Goal: Transaction & Acquisition: Purchase product/service

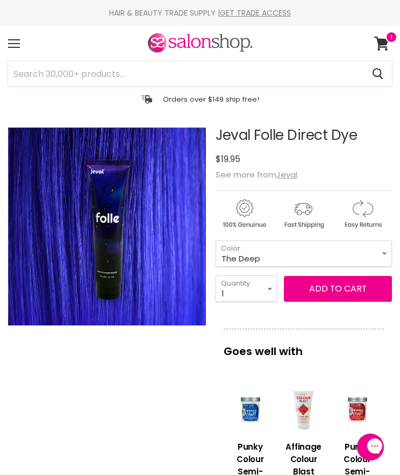
click at [367, 335] on p "Goes well with" at bounding box center [304, 346] width 160 height 34
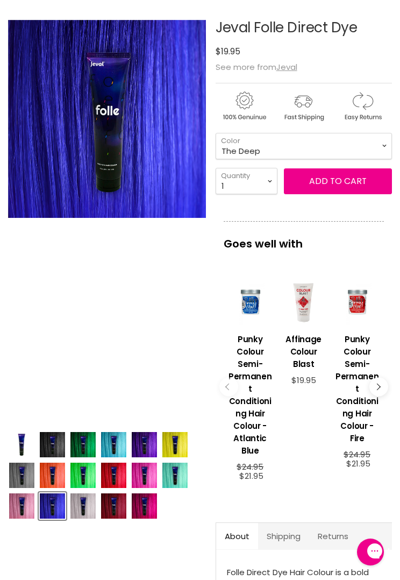
scroll to position [108, 0]
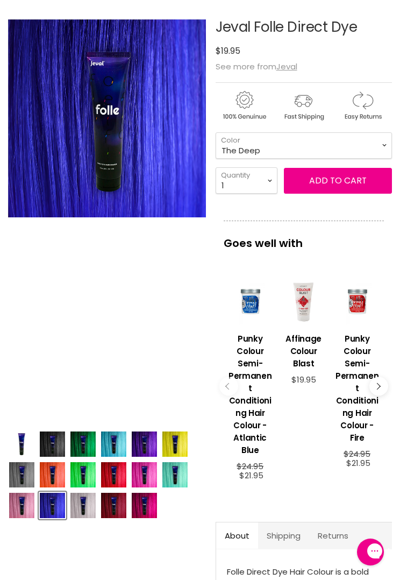
click at [146, 451] on img "Product thumbnails" at bounding box center [144, 444] width 25 height 25
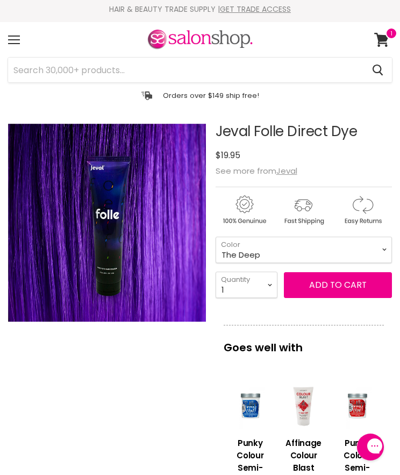
scroll to position [1, 0]
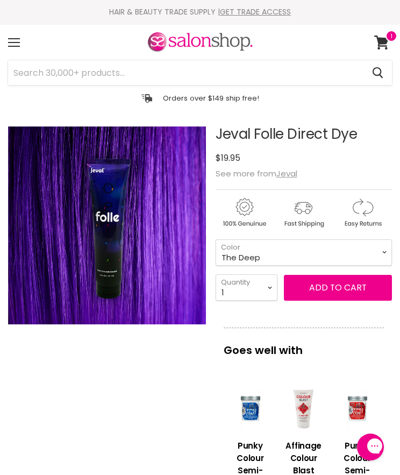
click at [336, 300] on button "Add to cart" at bounding box center [338, 288] width 108 height 26
click at [366, 295] on button "Add to cart" at bounding box center [338, 288] width 108 height 26
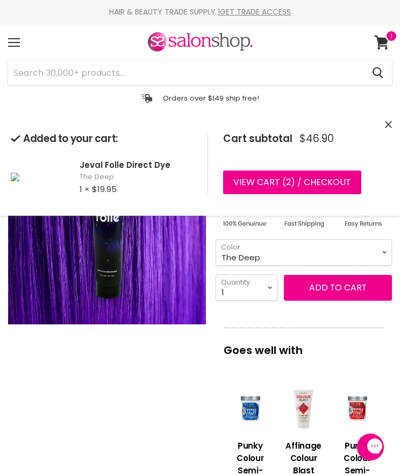
click at [266, 289] on select "1 2 3 4 5 6 7 8 9 10+" at bounding box center [247, 287] width 62 height 26
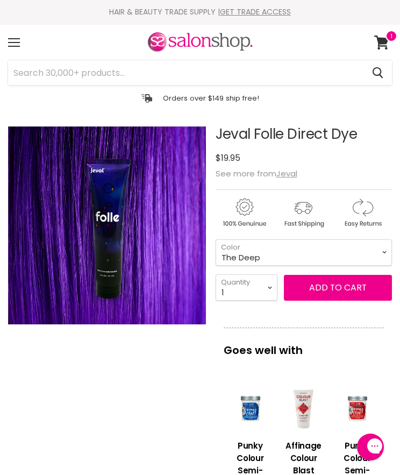
scroll to position [128, 0]
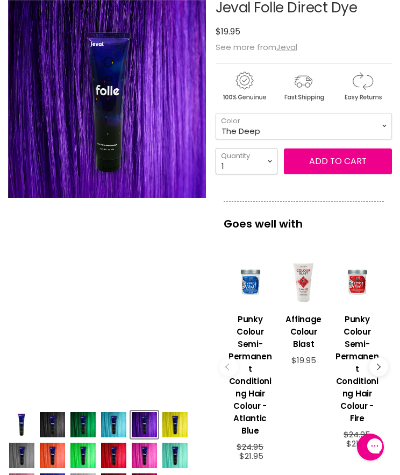
click at [260, 168] on select "1 2 3 4 5 6 7 8 9 10+" at bounding box center [247, 161] width 62 height 26
select select "4"
type input "4"
click at [337, 160] on span "Add to cart" at bounding box center [338, 161] width 58 height 12
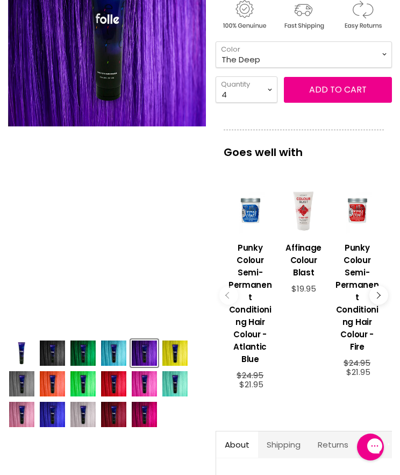
scroll to position [166, 0]
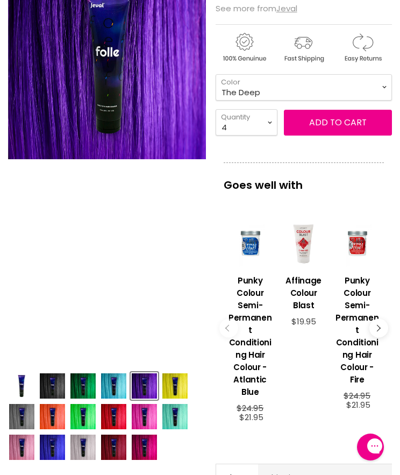
click at [153, 419] on img "Product thumbnails" at bounding box center [144, 416] width 25 height 25
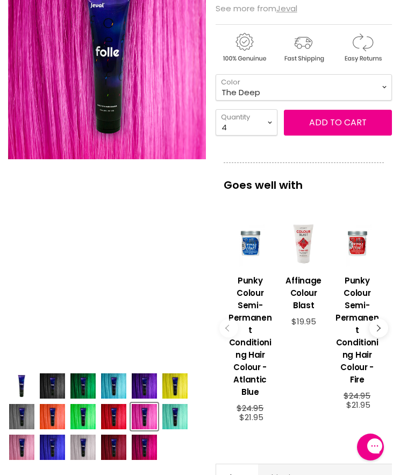
click at [153, 449] on img "Product thumbnails" at bounding box center [144, 447] width 25 height 25
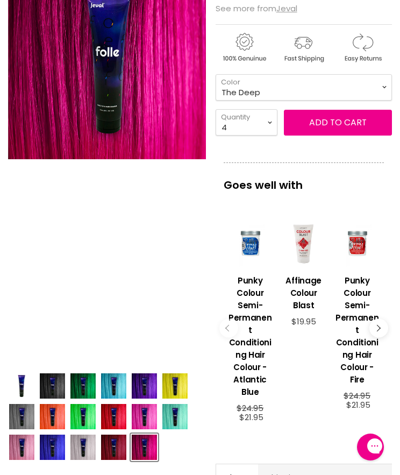
click at [125, 414] on img "Product thumbnails" at bounding box center [113, 416] width 25 height 25
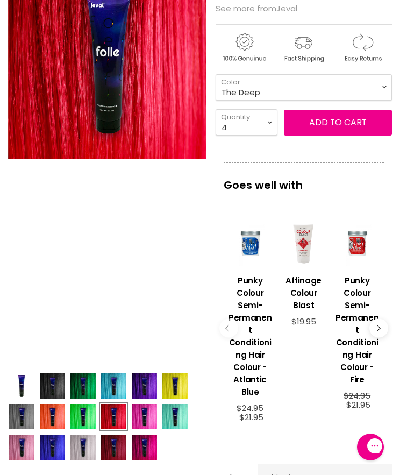
click at [121, 448] on img "Product thumbnails" at bounding box center [113, 447] width 25 height 25
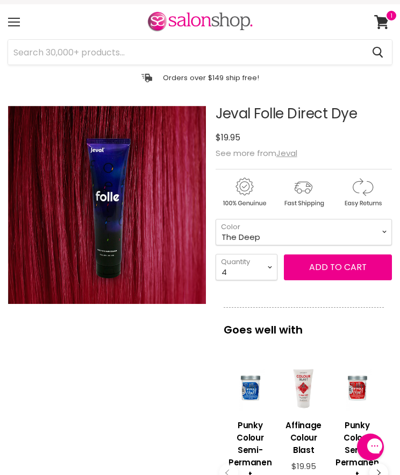
scroll to position [22, 0]
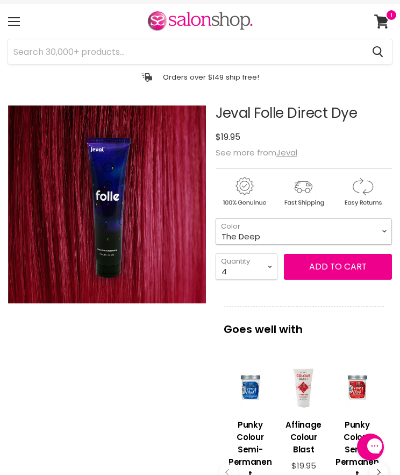
click at [375, 234] on select "Black Reign Everdeen Green Forget Me Not Grapegum High Vis UV Ice Maiden Koi Ra…" at bounding box center [304, 231] width 176 height 26
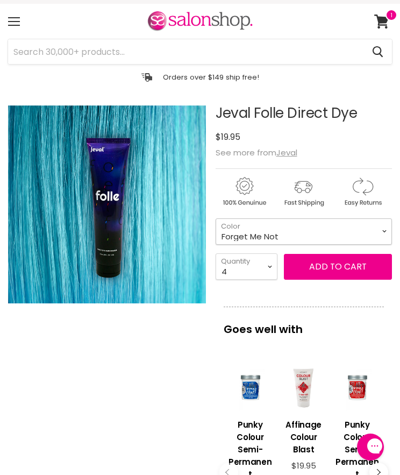
click at [372, 232] on select "Black Reign Everdeen Green Forget Me Not Grapegum High Vis UV Ice Maiden Koi Ra…" at bounding box center [304, 231] width 176 height 26
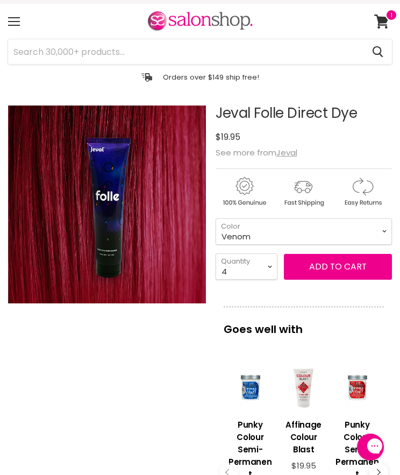
click at [359, 266] on button "Add to cart" at bounding box center [338, 267] width 108 height 26
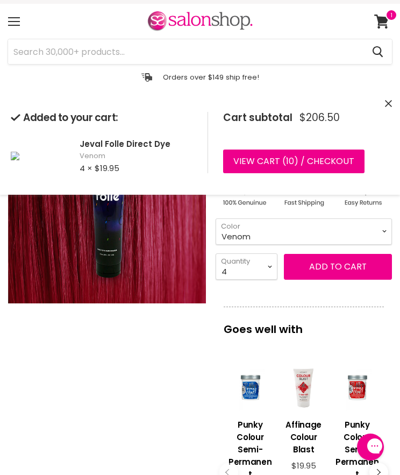
click at [391, 231] on select "Black Reign Everdeen Green Forget Me Not Grapegum High Vis UV Ice Maiden Koi Ra…" at bounding box center [304, 231] width 176 height 26
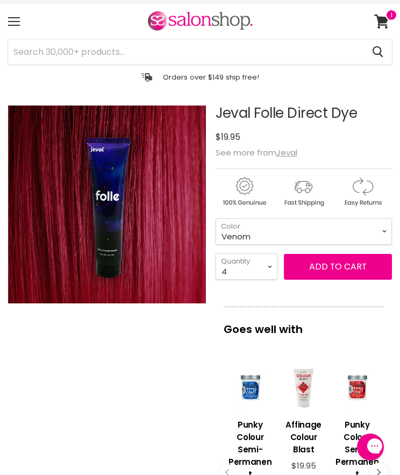
scroll to position [128, 0]
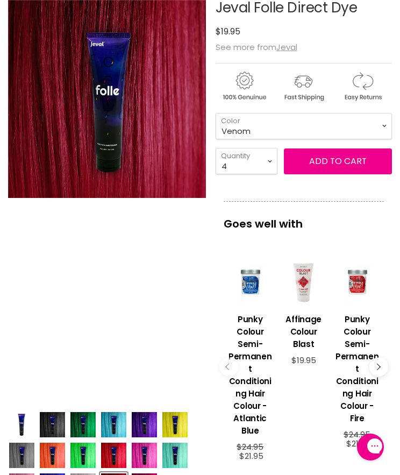
click at [390, 231] on div "Goes well with imageUrl Punky Colour Semi-Permanent Conditioning Hair Colour - …" at bounding box center [304, 344] width 176 height 286
click at [380, 125] on select "Black Reign Everdeen Green Forget Me Not Grapegum High Vis UV Ice Maiden Koi Ra…" at bounding box center [304, 126] width 176 height 26
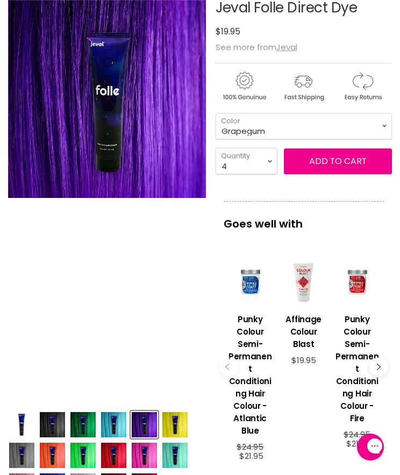
click at [359, 159] on button "Add to cart" at bounding box center [338, 162] width 108 height 26
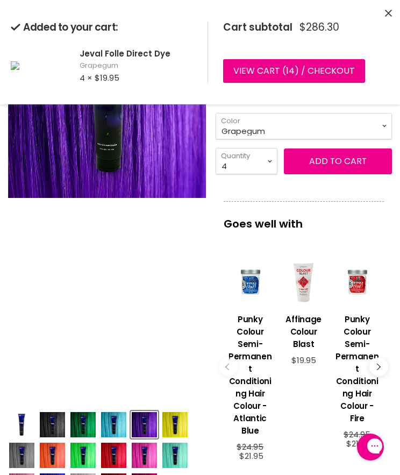
click at [391, 126] on select "Black Reign Everdeen Green Forget Me Not Grapegum High Vis UV Ice Maiden Koi Ra…" at bounding box center [304, 126] width 176 height 26
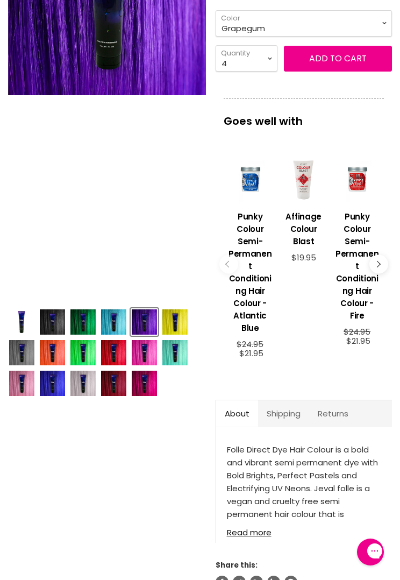
scroll to position [231, 0]
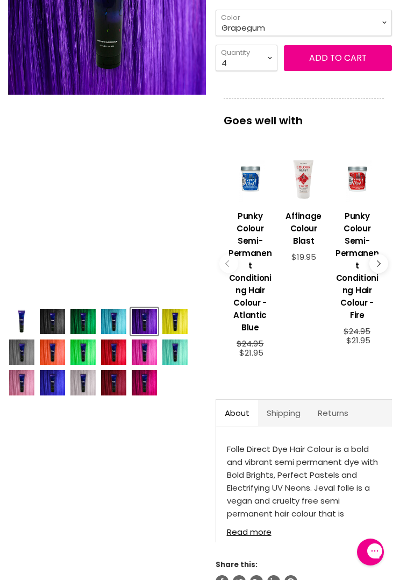
click at [53, 388] on img "Product thumbnails" at bounding box center [52, 382] width 25 height 25
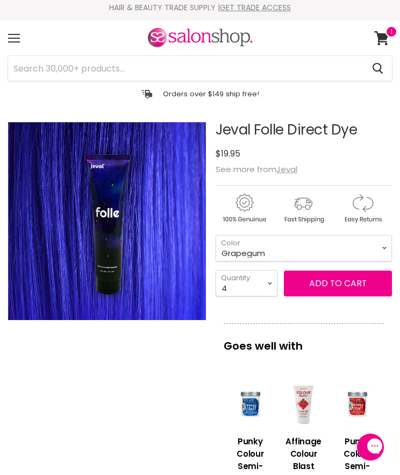
scroll to position [0, 0]
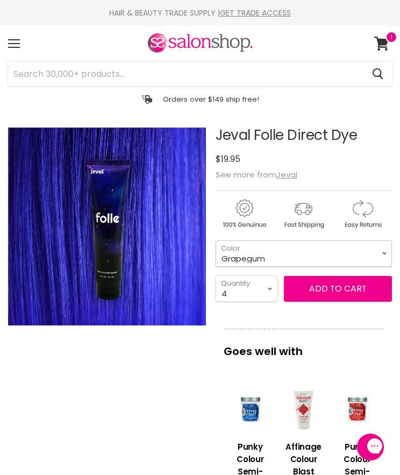
click at [380, 259] on select "Black Reign Everdeen Green Forget Me Not Grapegum High Vis UV Ice Maiden Koi Ra…" at bounding box center [304, 254] width 176 height 26
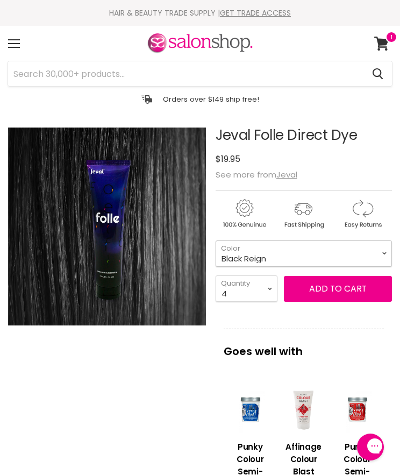
click at [378, 258] on select "Black Reign Everdeen Green Forget Me Not Grapegum High Vis UV Ice Maiden Koi Ra…" at bounding box center [304, 254] width 176 height 26
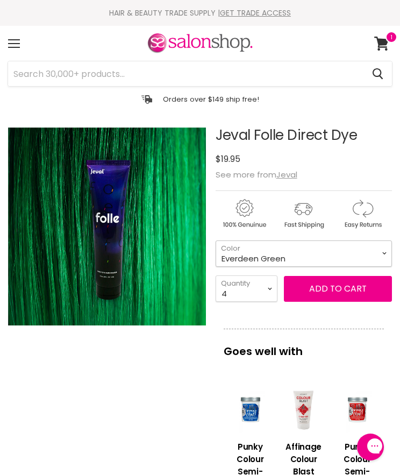
click at [376, 262] on select "Black Reign Everdeen Green Forget Me Not Grapegum High Vis UV Ice Maiden Koi Ra…" at bounding box center [304, 254] width 176 height 26
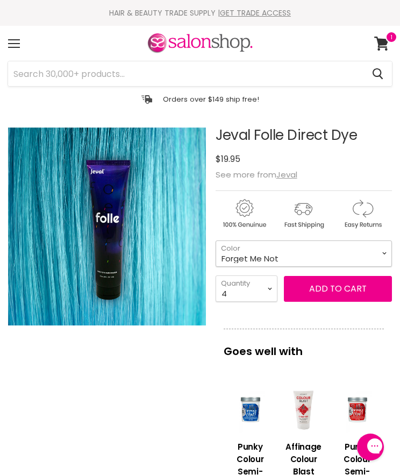
click at [376, 261] on select "Black Reign Everdeen Green Forget Me Not Grapegum High Vis UV Ice Maiden Koi Ra…" at bounding box center [304, 254] width 176 height 26
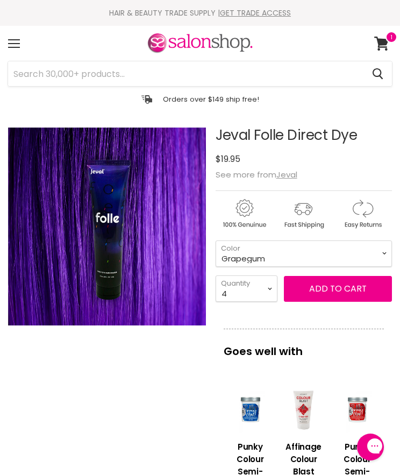
click at [340, 292] on button "Add to cart" at bounding box center [338, 289] width 108 height 26
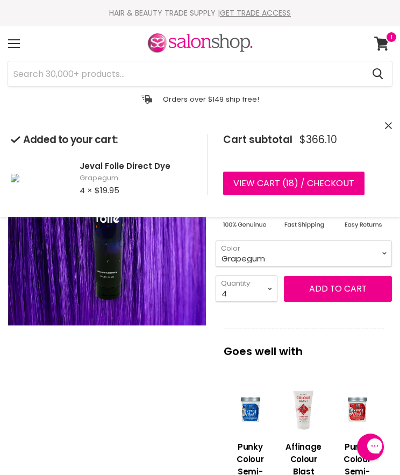
click at [352, 292] on button "Add to cart" at bounding box center [338, 289] width 108 height 26
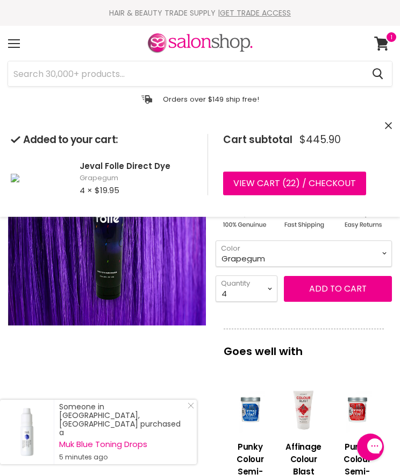
click at [364, 265] on select "Black Reign Everdeen Green Forget Me Not Grapegum High Vis UV Ice Maiden Koi Ra…" at bounding box center [304, 254] width 176 height 26
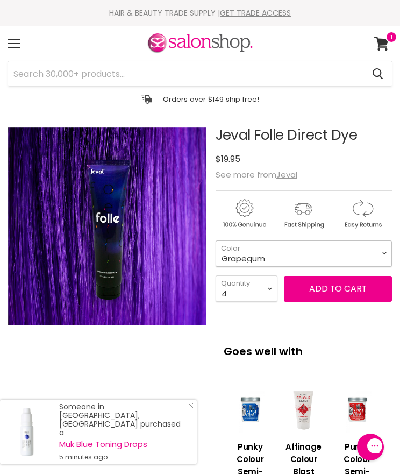
click at [390, 255] on select "Black Reign Everdeen Green Forget Me Not Grapegum High Vis UV Ice Maiden Koi Ra…" at bounding box center [304, 254] width 176 height 26
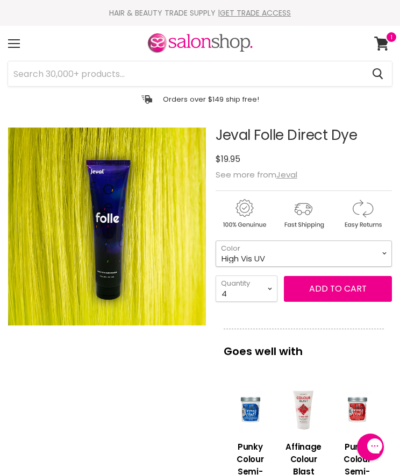
click at [381, 262] on select "Black Reign Everdeen Green Forget Me Not Grapegum High Vis UV Ice Maiden Koi Ra…" at bounding box center [304, 254] width 176 height 26
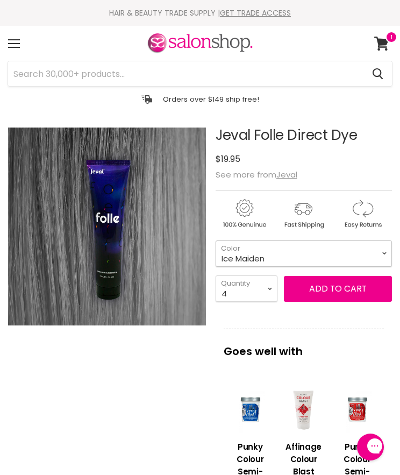
click at [382, 260] on select "Black Reign Everdeen Green Forget Me Not Grapegum High Vis UV Ice Maiden Koi Ra…" at bounding box center [304, 254] width 176 height 26
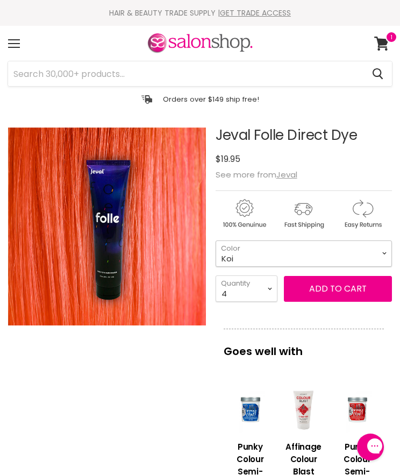
click at [390, 261] on select "Black Reign Everdeen Green Forget Me Not Grapegum High Vis UV Ice Maiden Koi Ra…" at bounding box center [304, 254] width 176 height 26
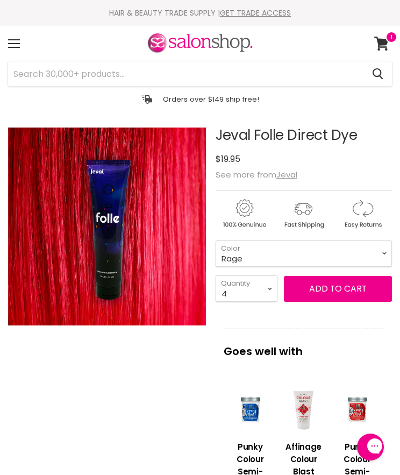
click at [342, 290] on button "Add to cart" at bounding box center [338, 289] width 108 height 26
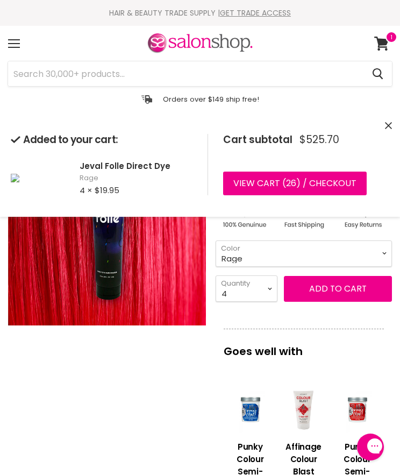
click at [384, 256] on select "Black Reign Everdeen Green Forget Me Not Grapegum High Vis UV Ice Maiden Koi Ra…" at bounding box center [304, 254] width 176 height 26
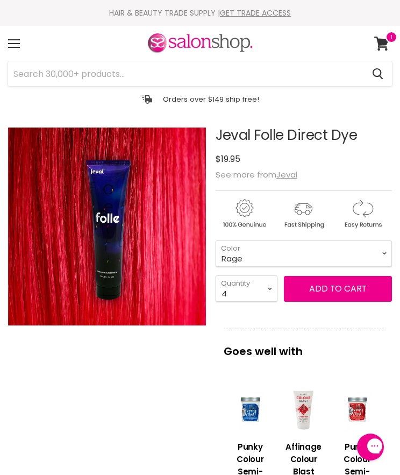
scroll to position [128, 0]
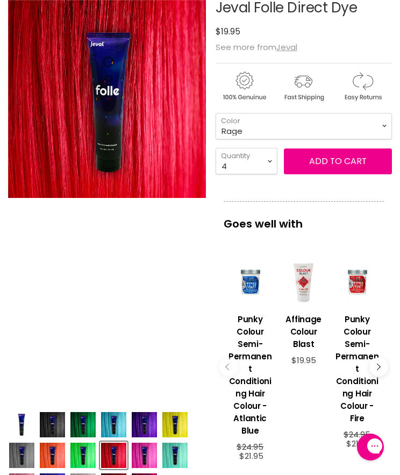
click at [383, 255] on div "imageUrl Punky Colour Semi-Permanent Conditioning Hair Colour - Fire $24.95 $21…" at bounding box center [356, 360] width 53 height 229
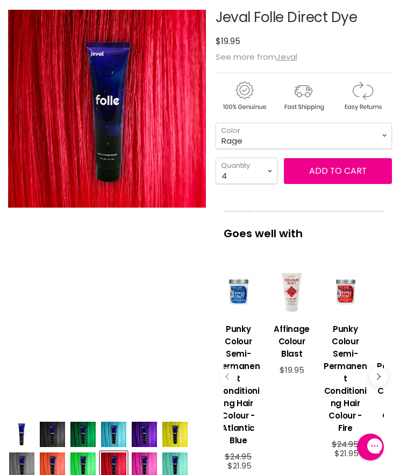
scroll to position [117, 0]
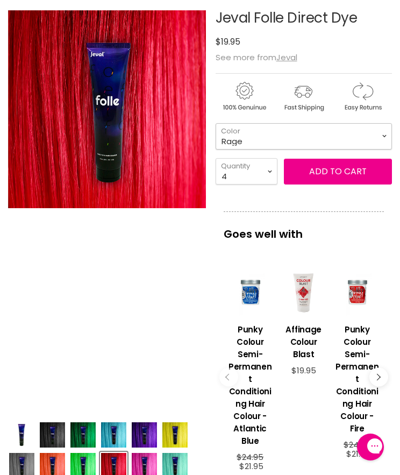
click at [377, 137] on select "Black Reign Everdeen Green Forget Me Not Grapegum High Vis UV Ice Maiden Koi Ra…" at bounding box center [304, 136] width 176 height 26
select select "Radium UV"
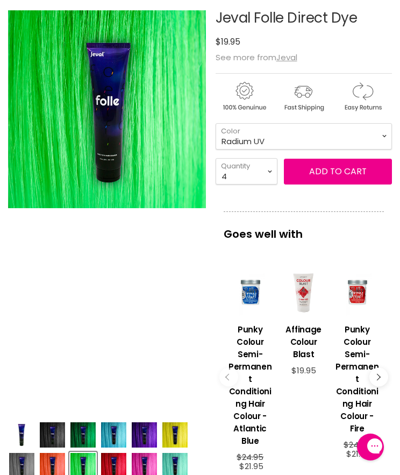
click at [373, 172] on button "Add to cart" at bounding box center [338, 172] width 108 height 26
click at [378, 133] on select "Black Reign Everdeen Green Forget Me Not Grapegum High Vis UV Ice Maiden Koi Ra…" at bounding box center [304, 136] width 176 height 26
click at [317, 351] on h3 "Affinage Colour Blast" at bounding box center [303, 341] width 45 height 37
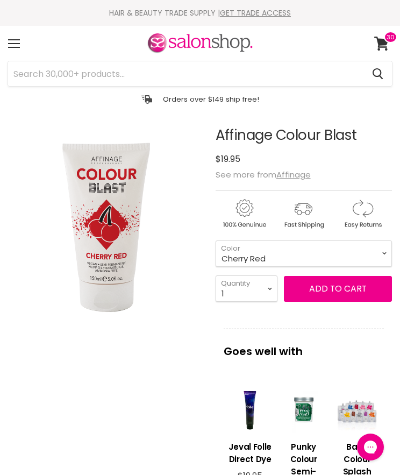
click at [264, 426] on div "Main content" at bounding box center [250, 409] width 45 height 45
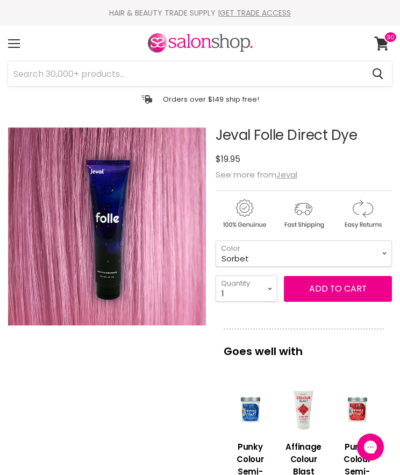
click at [374, 252] on select "Black Reign Everdeen Green Forget Me Not Grapegum High Vis UV Ice Maiden Koi Ra…" at bounding box center [304, 254] width 176 height 26
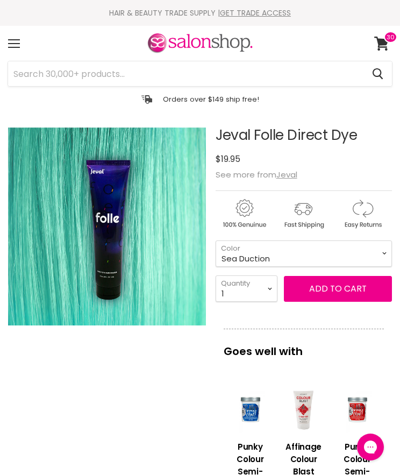
click at [380, 252] on select "Black Reign Everdeen Green Forget Me Not Grapegum High Vis UV Ice Maiden Koi Ra…" at bounding box center [304, 254] width 176 height 26
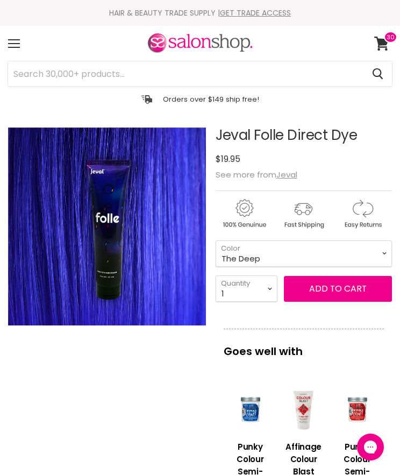
click at [381, 254] on select "Black Reign Everdeen Green Forget Me Not Grapegum High Vis UV Ice Maiden Koi Ra…" at bounding box center [304, 254] width 176 height 26
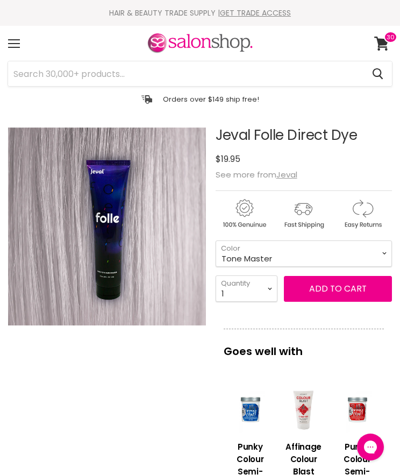
click at [379, 252] on select "Black Reign Everdeen Green Forget Me Not Grapegum High Vis UV Ice Maiden Koi Ra…" at bounding box center [304, 254] width 176 height 26
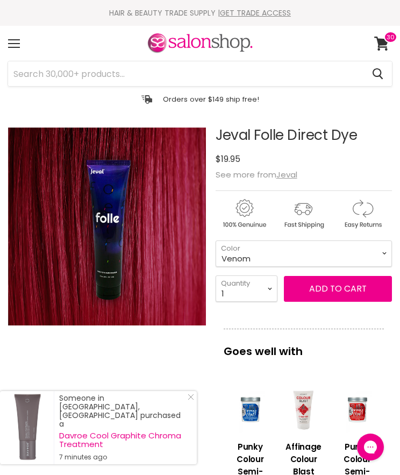
click at [391, 250] on select "Black Reign Everdeen Green Forget Me Not Grapegum High Vis UV Ice Maiden Koi Ra…" at bounding box center [304, 254] width 176 height 26
select select "Wild Rossa"
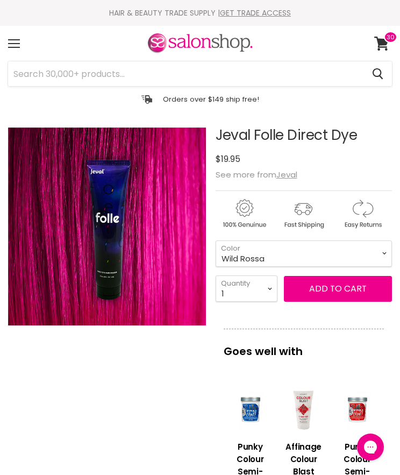
click at [352, 287] on button "Add to cart" at bounding box center [338, 289] width 108 height 26
click at [364, 292] on button "Add to cart" at bounding box center [338, 289] width 108 height 26
click at [360, 285] on button "Add to cart" at bounding box center [338, 289] width 108 height 26
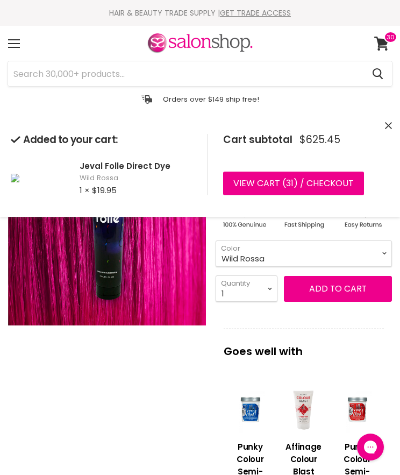
click at [365, 277] on button "Add to cart" at bounding box center [338, 289] width 108 height 26
